Goal: Obtain resource: Obtain resource

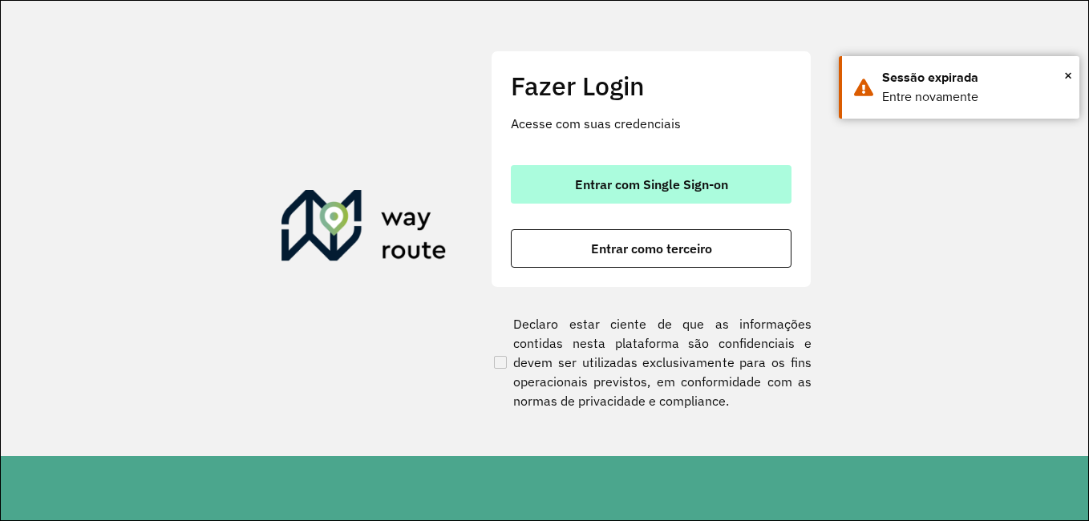
click at [702, 190] on span "Entrar com Single Sign-on" at bounding box center [651, 184] width 153 height 13
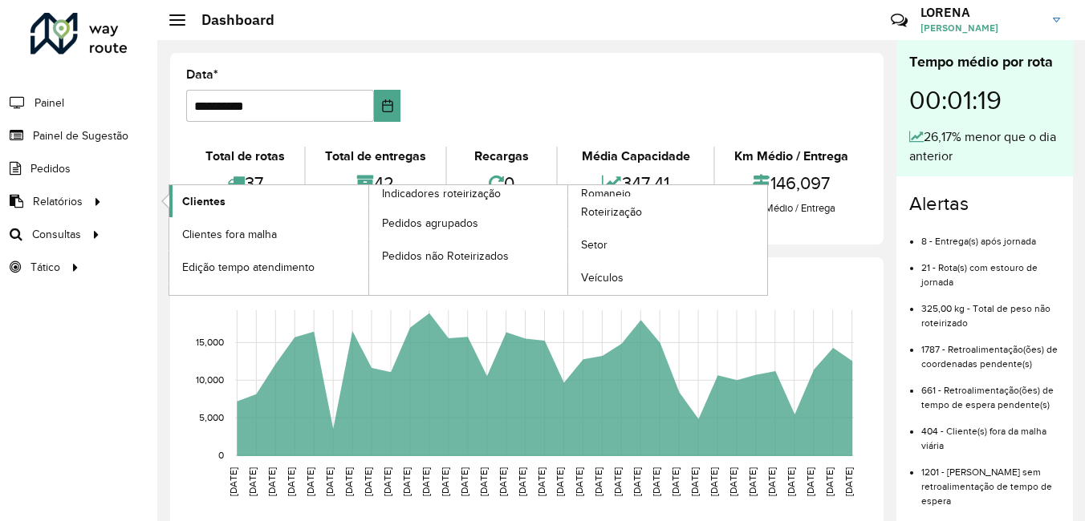
click at [192, 197] on span "Clientes" at bounding box center [203, 201] width 43 height 17
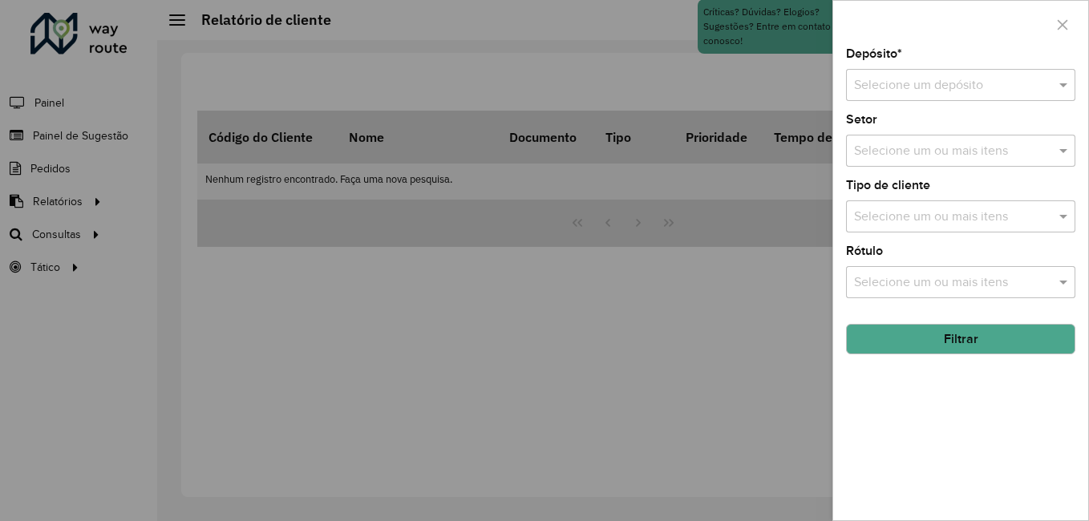
click at [906, 89] on input "text" at bounding box center [944, 85] width 181 height 19
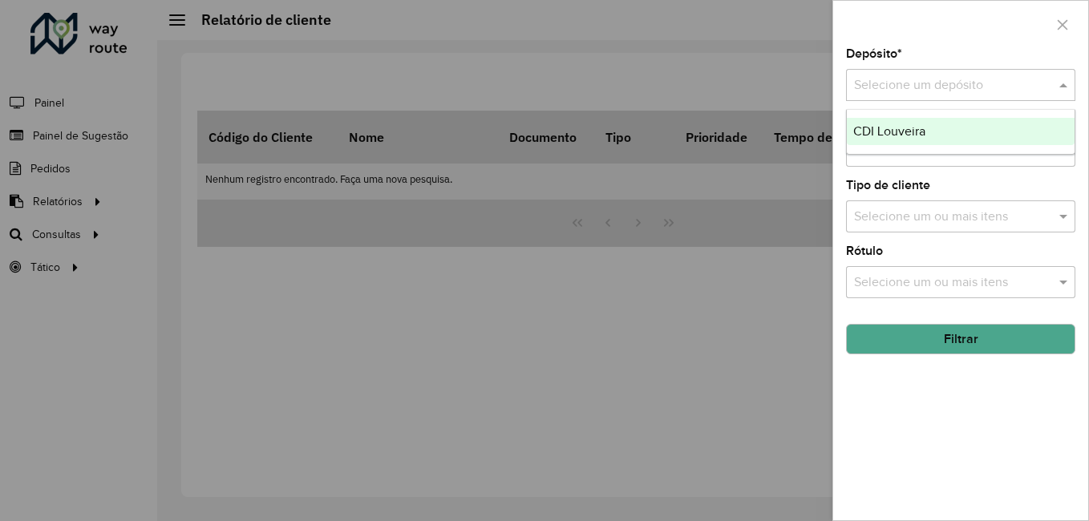
click at [898, 127] on span "CDI Louveira" at bounding box center [890, 131] width 72 height 14
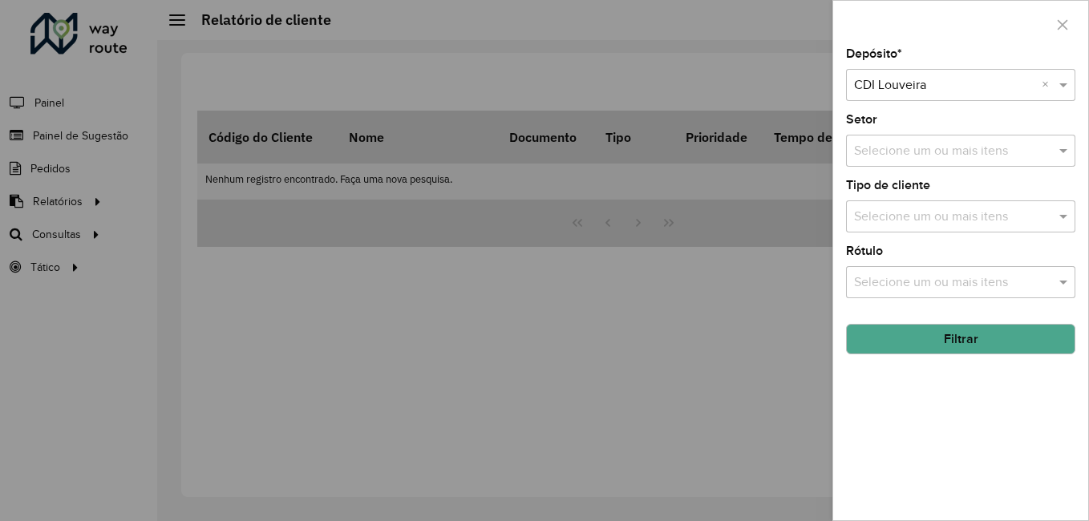
click at [942, 334] on button "Filtrar" at bounding box center [960, 339] width 229 height 30
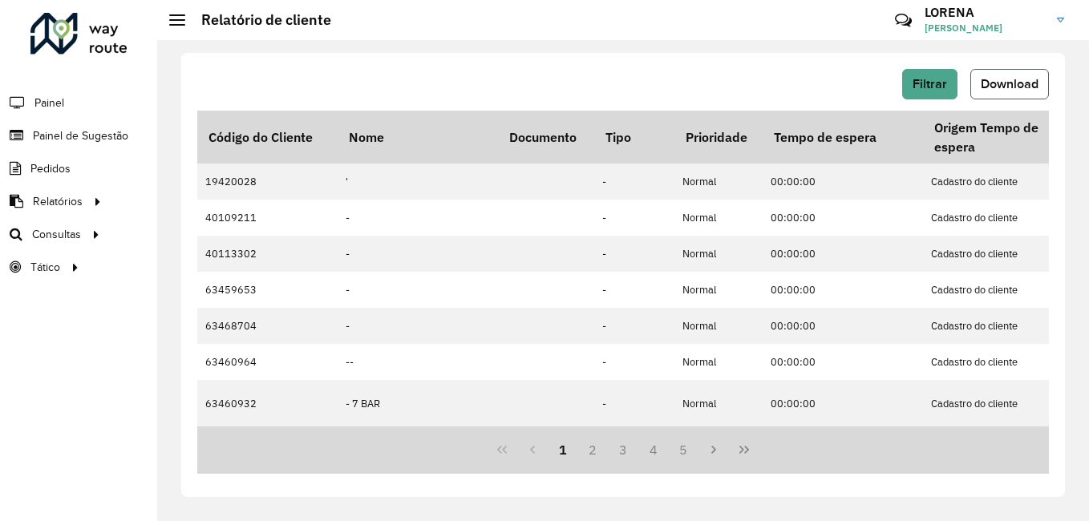
click at [1003, 72] on button "Download" at bounding box center [1010, 84] width 79 height 30
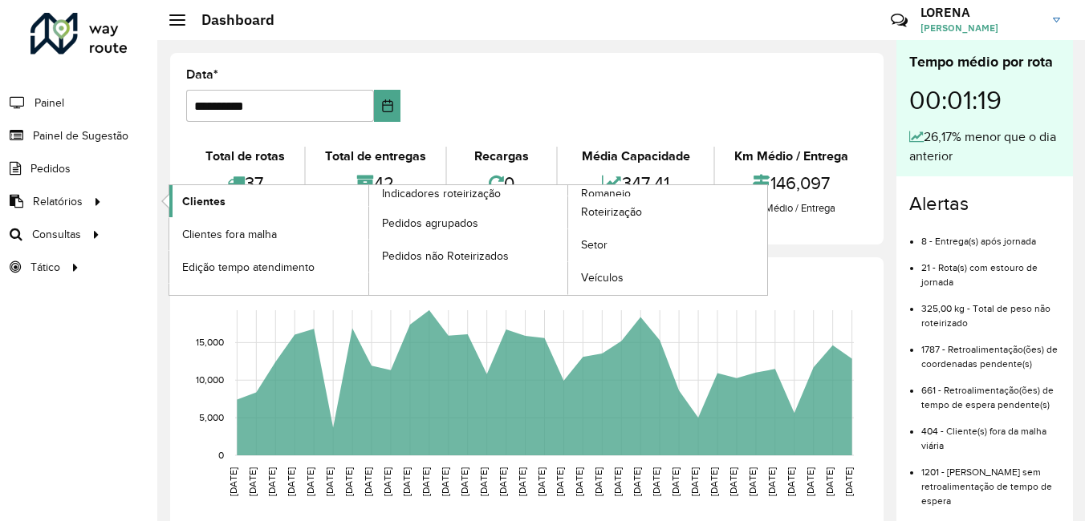
click at [187, 194] on span "Clientes" at bounding box center [203, 201] width 43 height 17
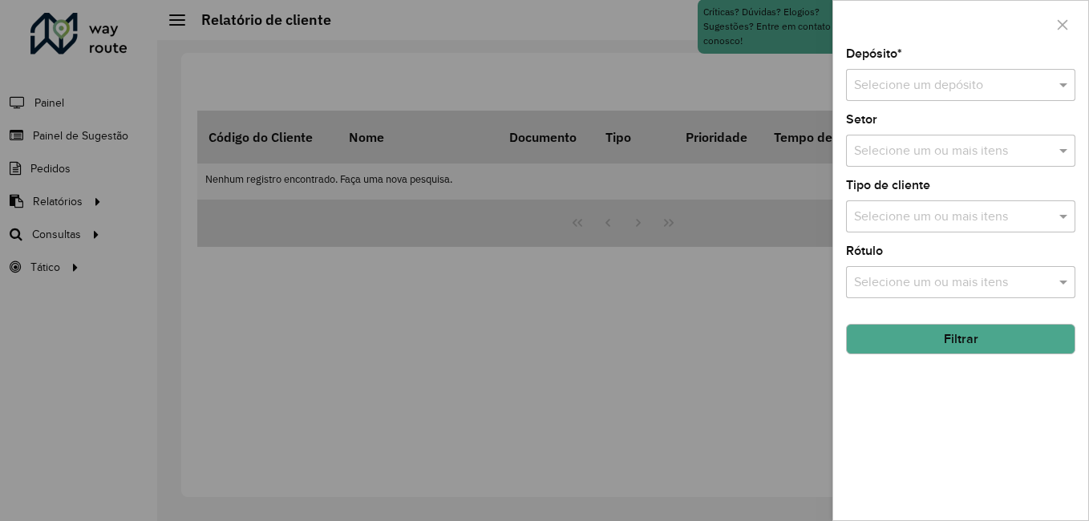
click at [943, 92] on input "text" at bounding box center [944, 85] width 181 height 19
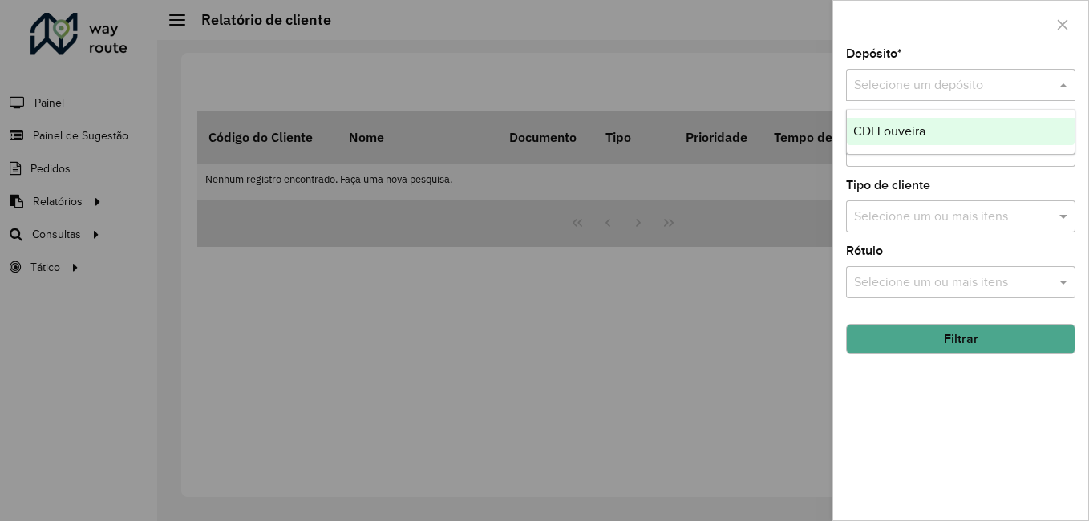
click at [927, 126] on div "CDI Louveira" at bounding box center [961, 131] width 228 height 27
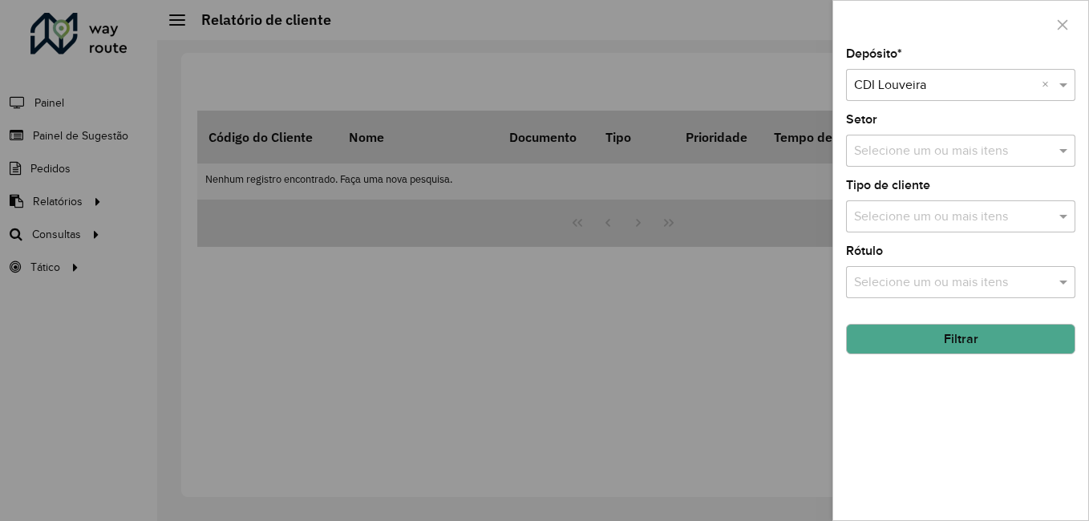
drag, startPoint x: 959, startPoint y: 345, endPoint x: 920, endPoint y: 329, distance: 42.5
click at [959, 346] on button "Filtrar" at bounding box center [960, 339] width 229 height 30
